Goal: Task Accomplishment & Management: Complete application form

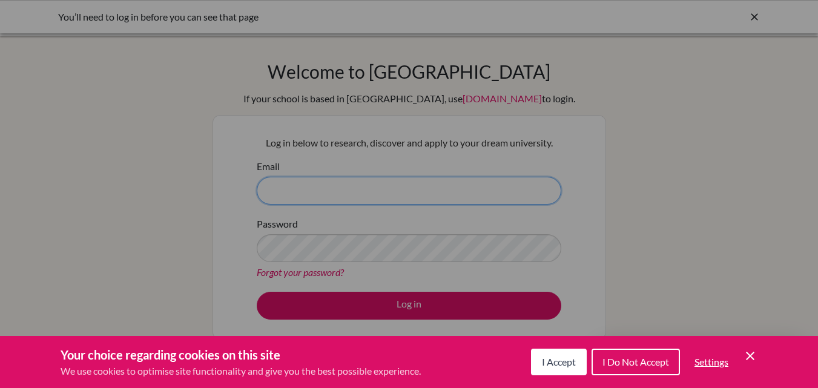
type input "alewis@thschool.edu.vn"
click at [574, 360] on span "I Accept" at bounding box center [559, 362] width 34 height 12
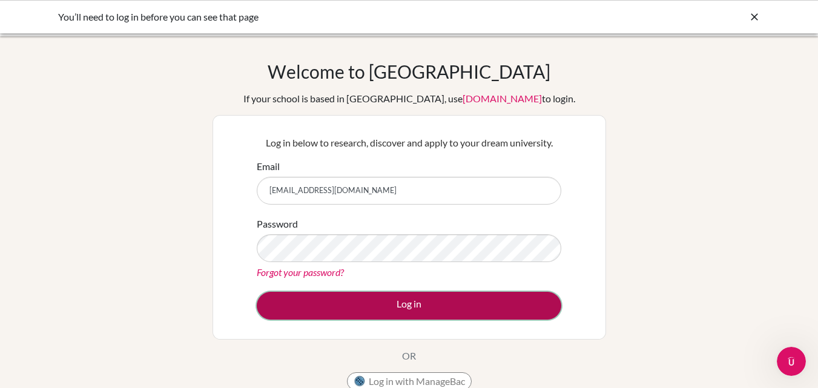
click at [401, 311] on button "Log in" at bounding box center [409, 306] width 305 height 28
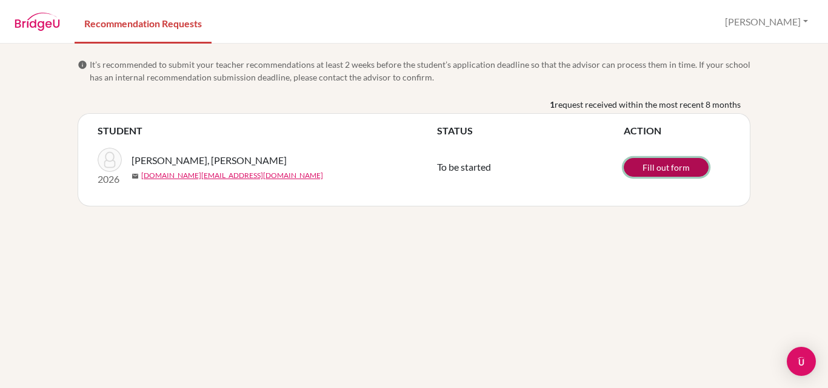
click at [652, 168] on link "Fill out form" at bounding box center [665, 167] width 85 height 19
click at [677, 173] on link "View/Edit form" at bounding box center [665, 166] width 85 height 19
